Goal: Navigation & Orientation: Find specific page/section

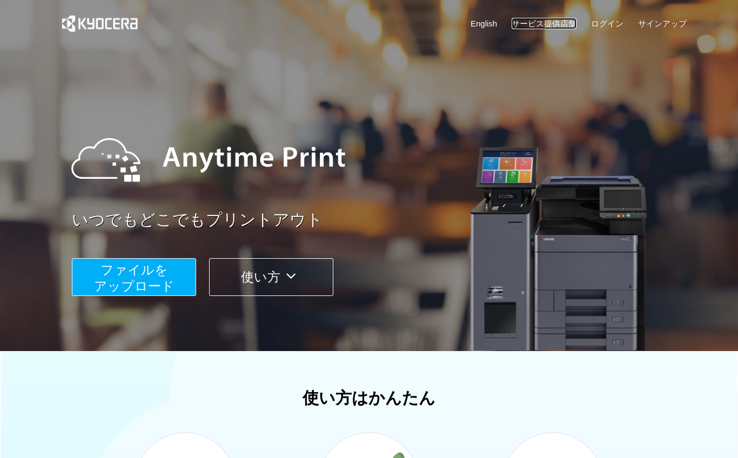
click at [553, 24] on link "サービス提供店舗" at bounding box center [543, 23] width 65 height 11
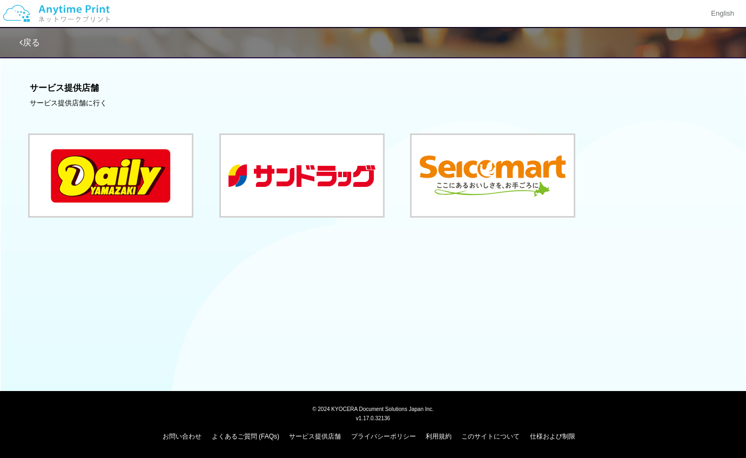
click at [633, 266] on div "戻る サービス提供店舗 サービス提供店舗に行く" at bounding box center [373, 153] width 746 height 307
click at [545, 78] on div "サービス提供店舗 サービス提供店舗に行く" at bounding box center [373, 150] width 746 height 198
click at [165, 190] on button at bounding box center [111, 175] width 162 height 81
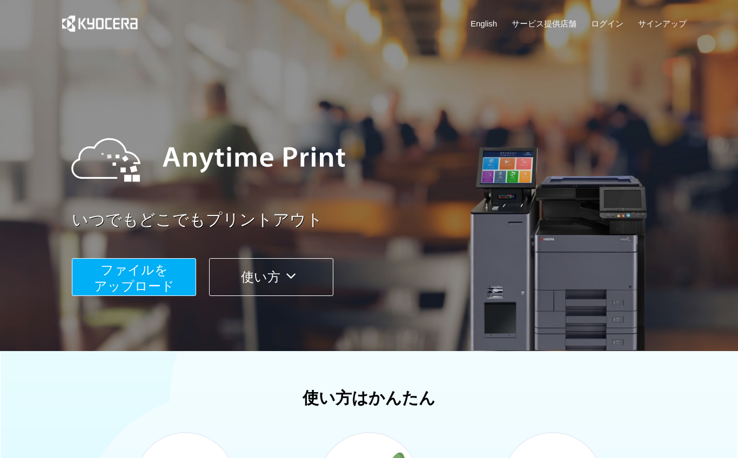
click at [240, 276] on button "使い方" at bounding box center [271, 277] width 124 height 38
click at [562, 19] on link "サービス提供店舗" at bounding box center [543, 23] width 65 height 11
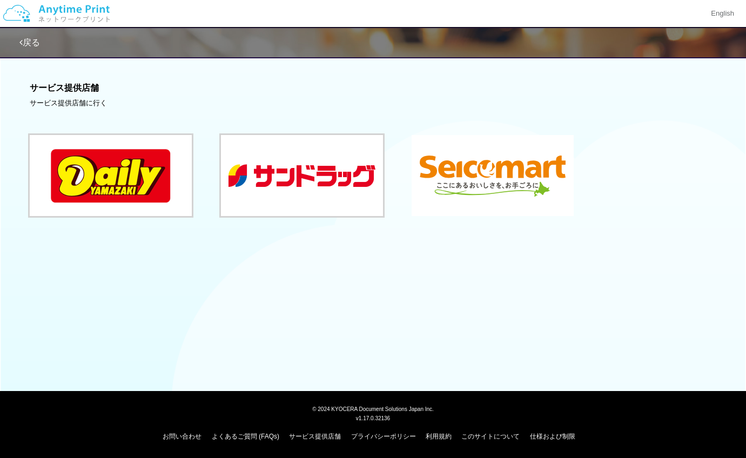
click at [463, 180] on button at bounding box center [492, 175] width 162 height 81
click at [292, 196] on button at bounding box center [302, 175] width 162 height 81
click at [156, 160] on button at bounding box center [111, 175] width 162 height 81
